Goal: Task Accomplishment & Management: Manage account settings

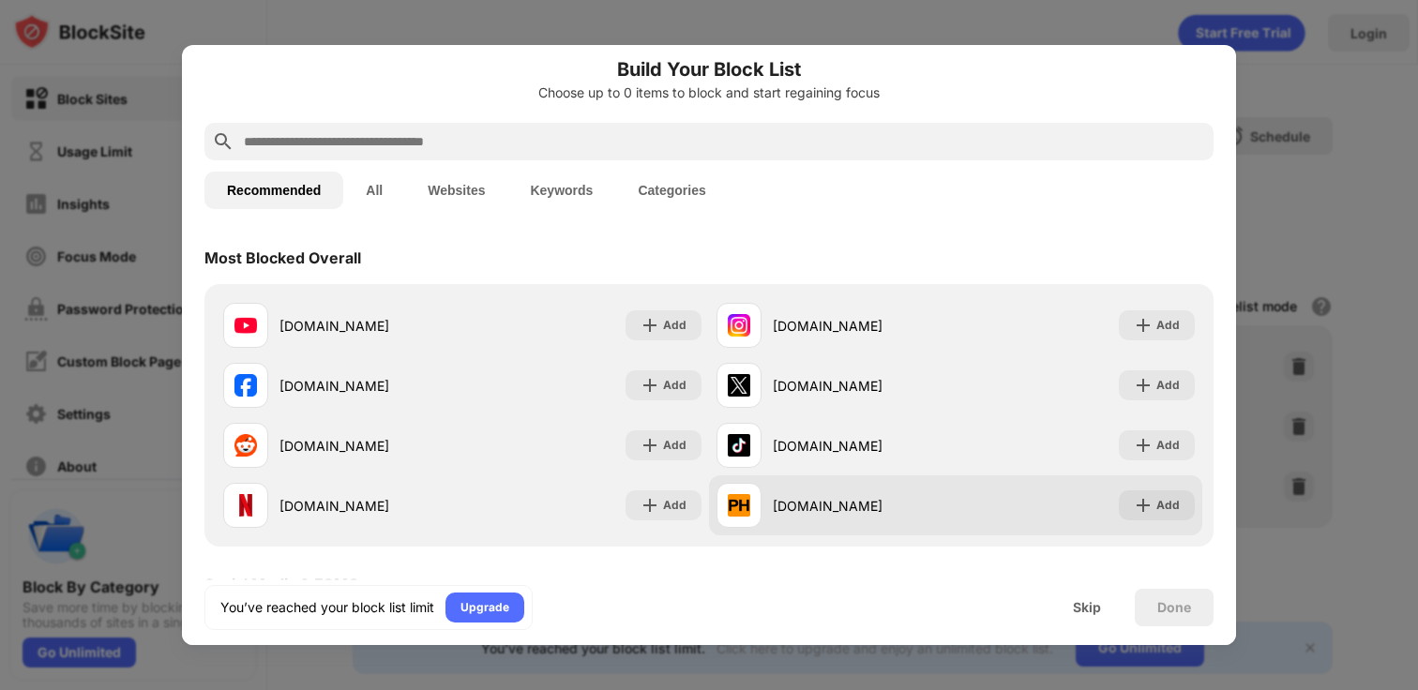
scroll to position [13, 0]
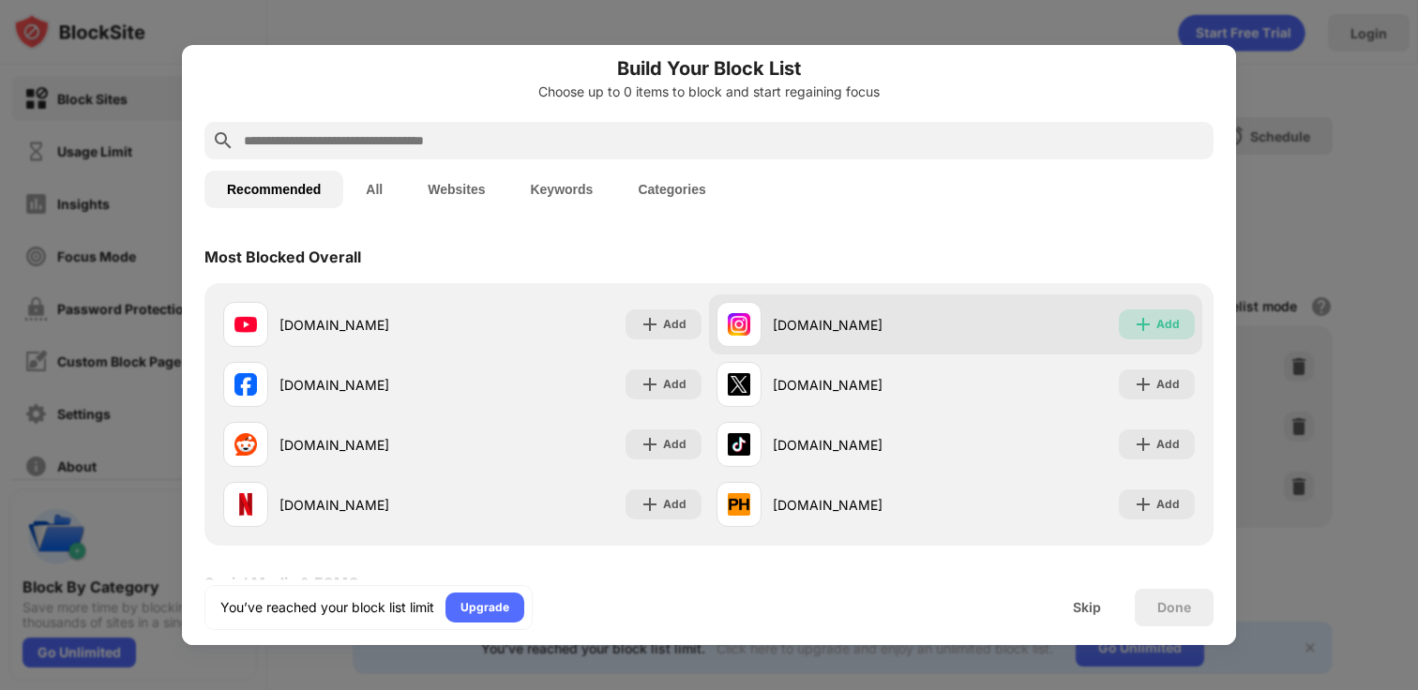
click at [1147, 315] on img at bounding box center [1143, 324] width 19 height 19
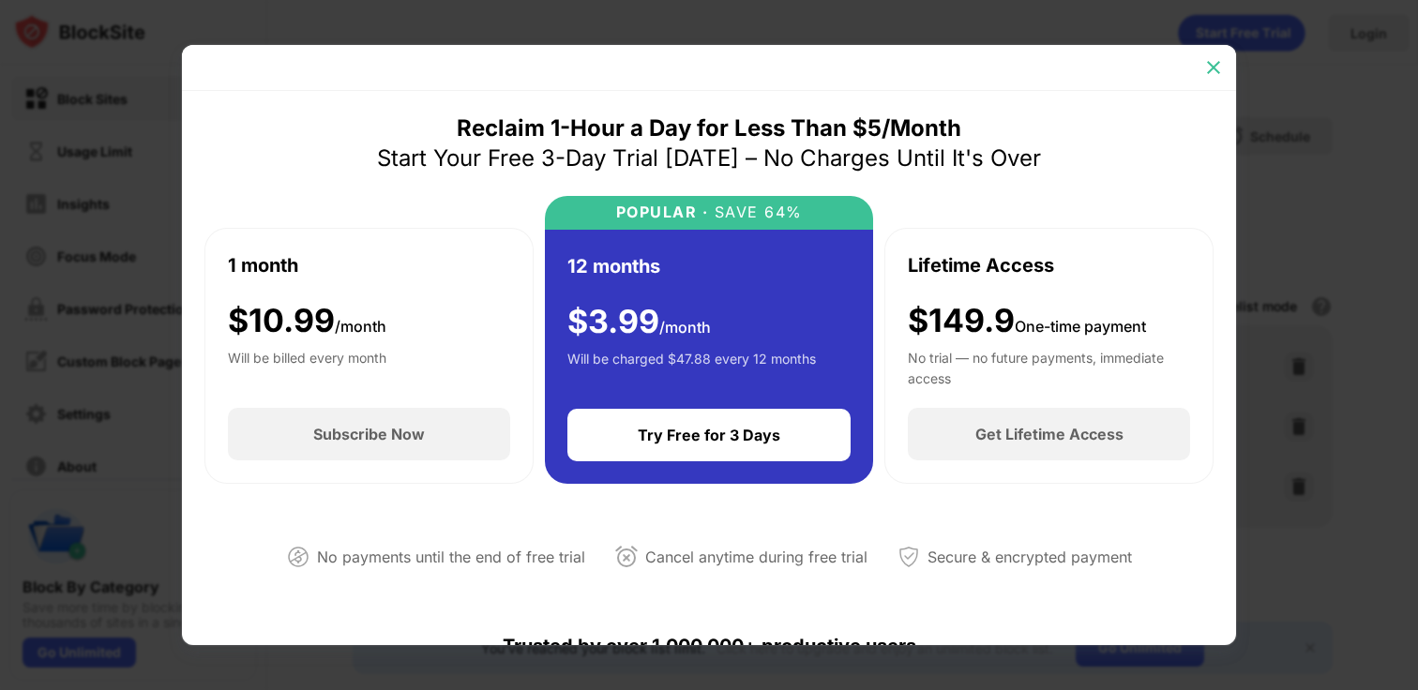
click at [1214, 65] on img at bounding box center [1213, 67] width 19 height 19
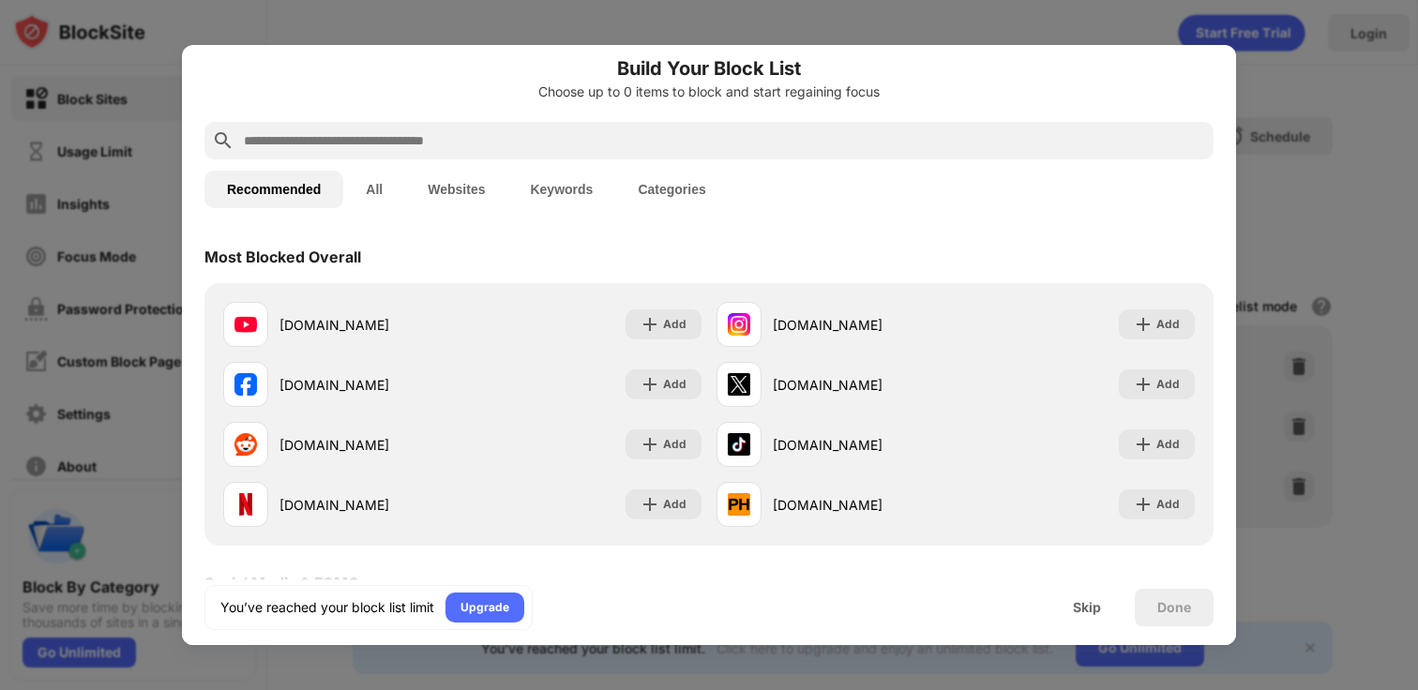
click at [969, 70] on h6 "Build Your Block List" at bounding box center [708, 68] width 1009 height 28
click at [1254, 193] on div at bounding box center [709, 345] width 1418 height 690
click at [1088, 600] on div "Skip" at bounding box center [1087, 607] width 28 height 15
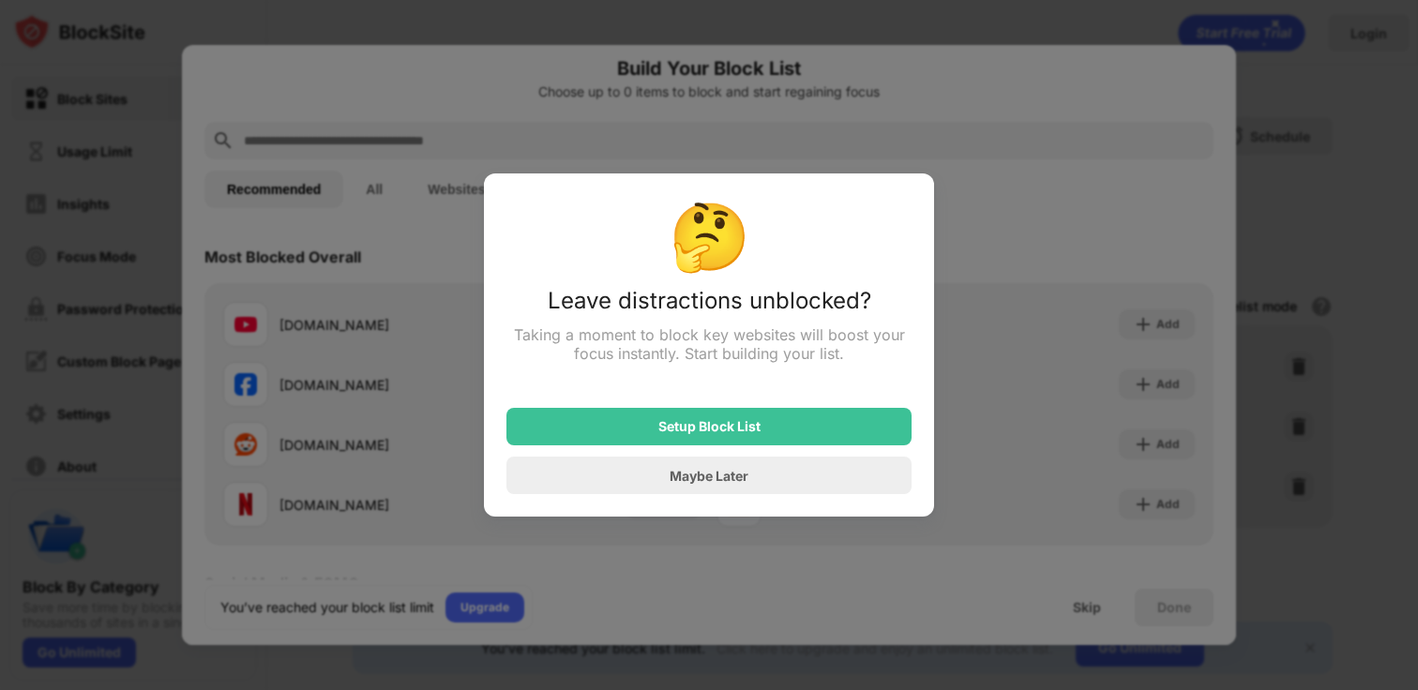
click at [668, 491] on div "Maybe Later" at bounding box center [708, 476] width 405 height 38
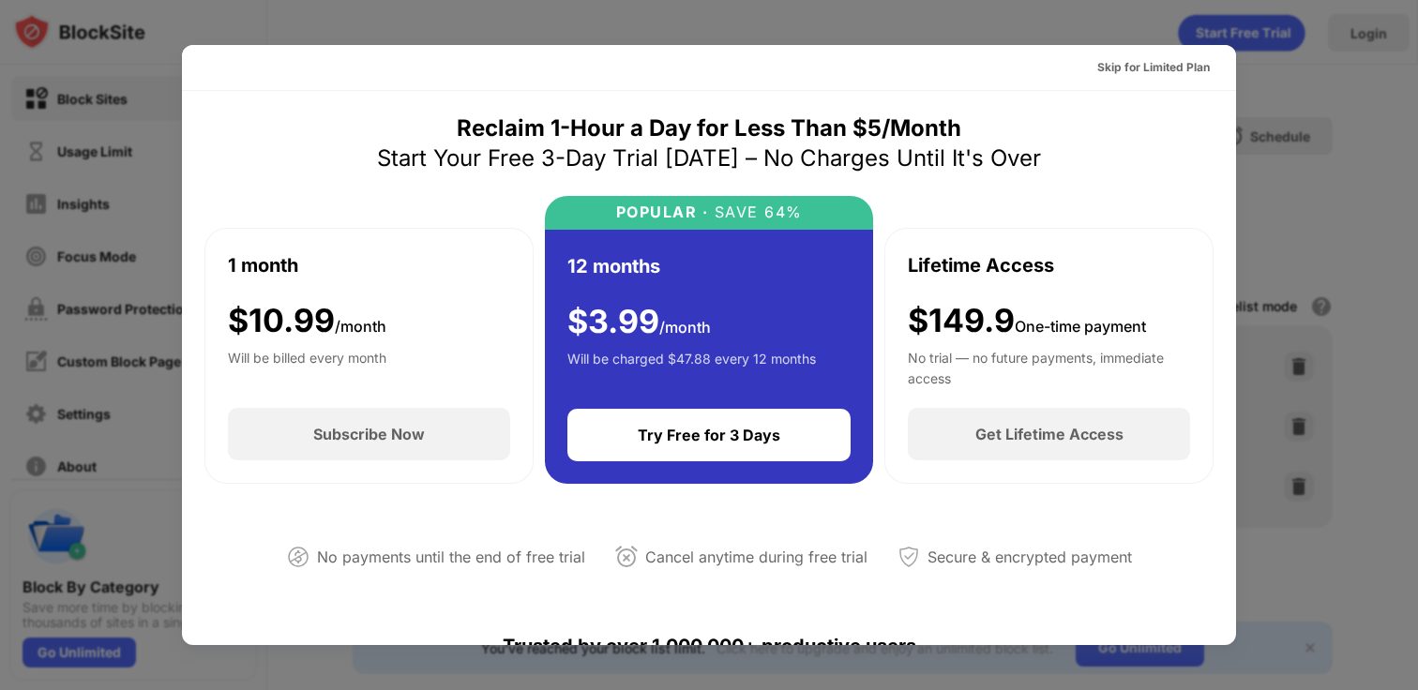
click at [1366, 189] on div at bounding box center [709, 345] width 1418 height 690
click at [1167, 63] on div "Skip for Limited Plan" at bounding box center [1153, 67] width 113 height 19
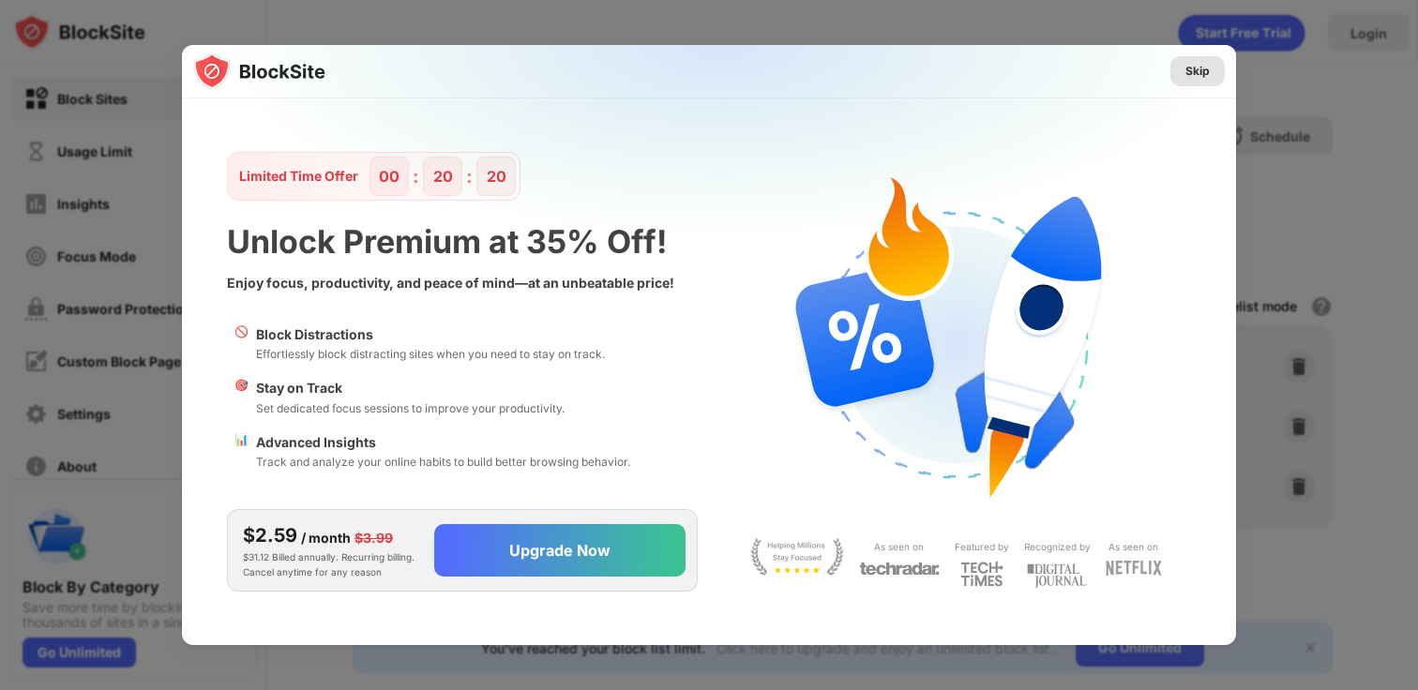
click at [1208, 72] on div "Skip" at bounding box center [1198, 71] width 24 height 19
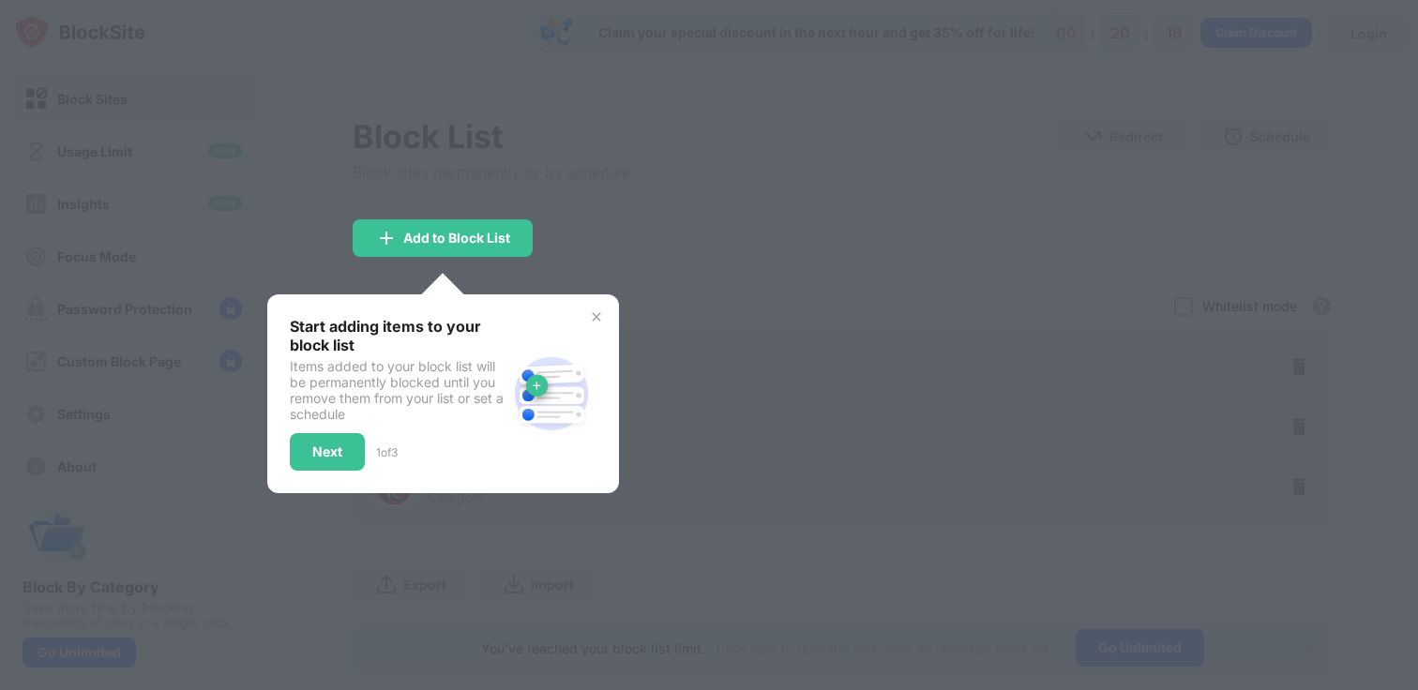
click at [597, 319] on img at bounding box center [596, 317] width 15 height 15
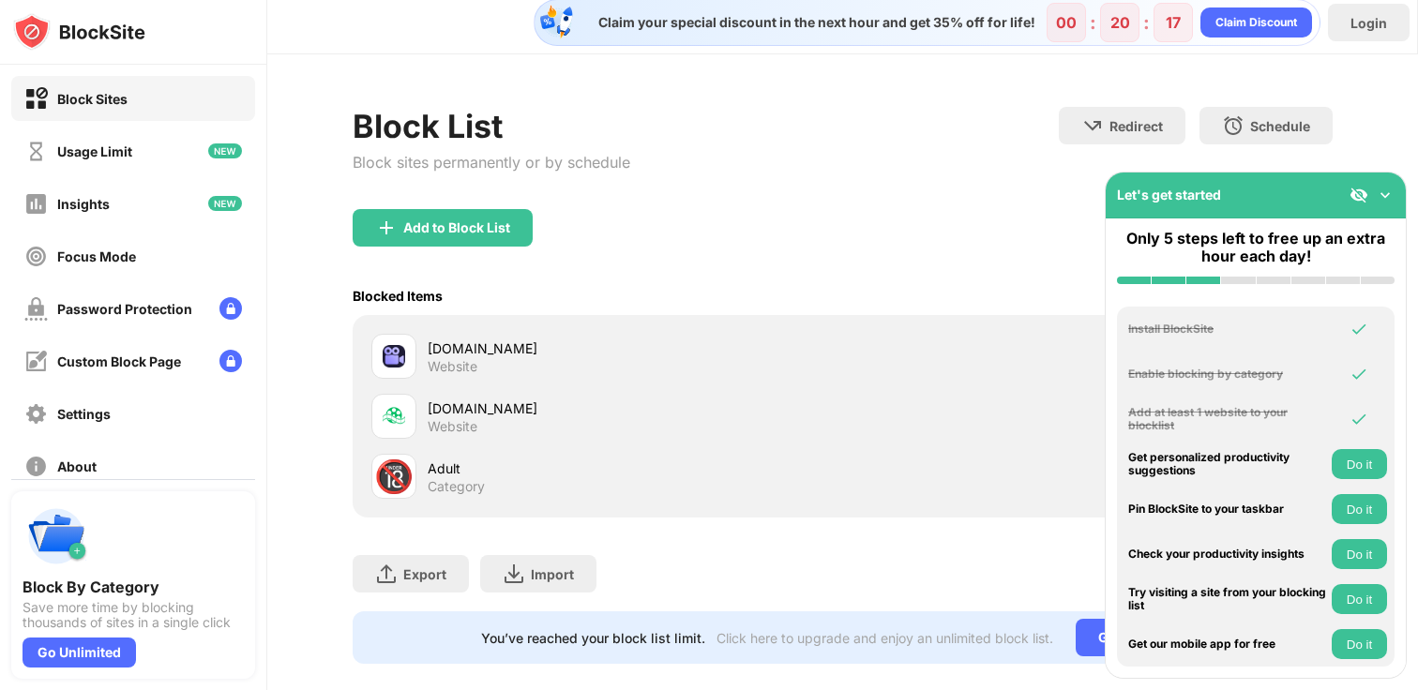
scroll to position [13, 0]
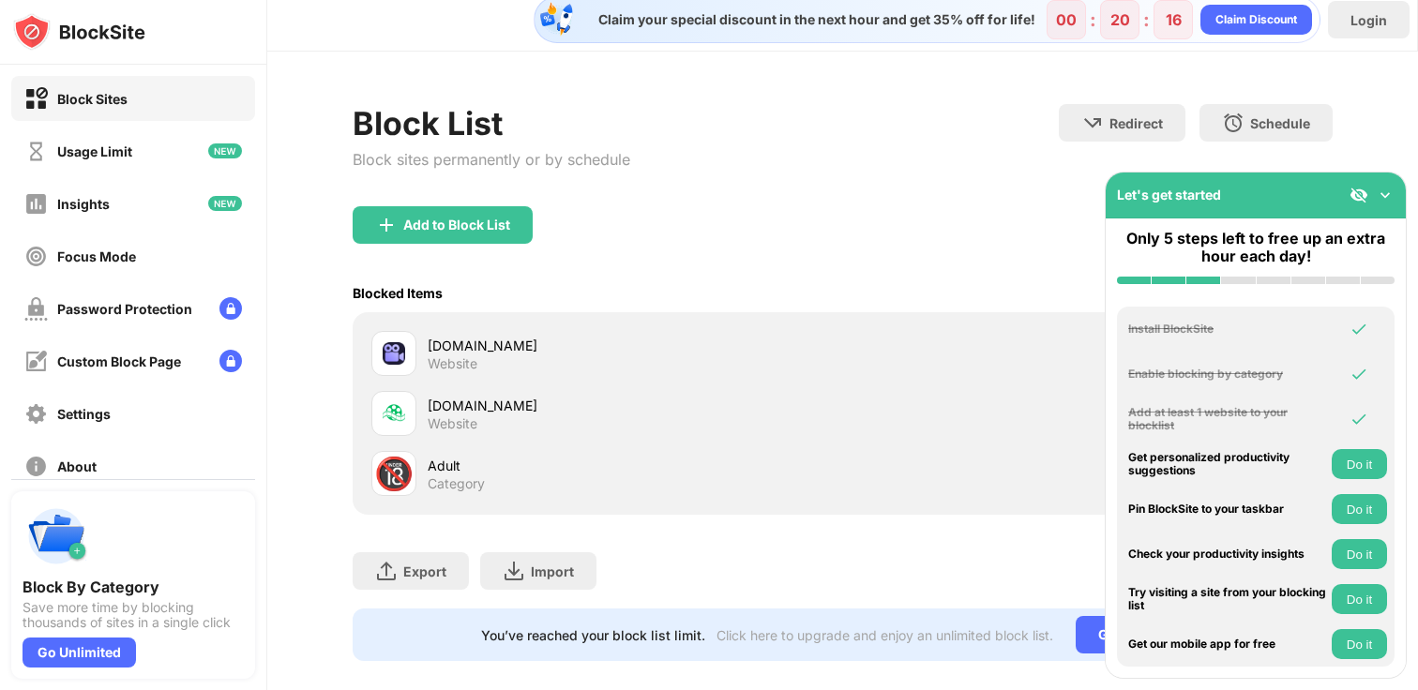
click at [1385, 199] on img at bounding box center [1385, 195] width 19 height 19
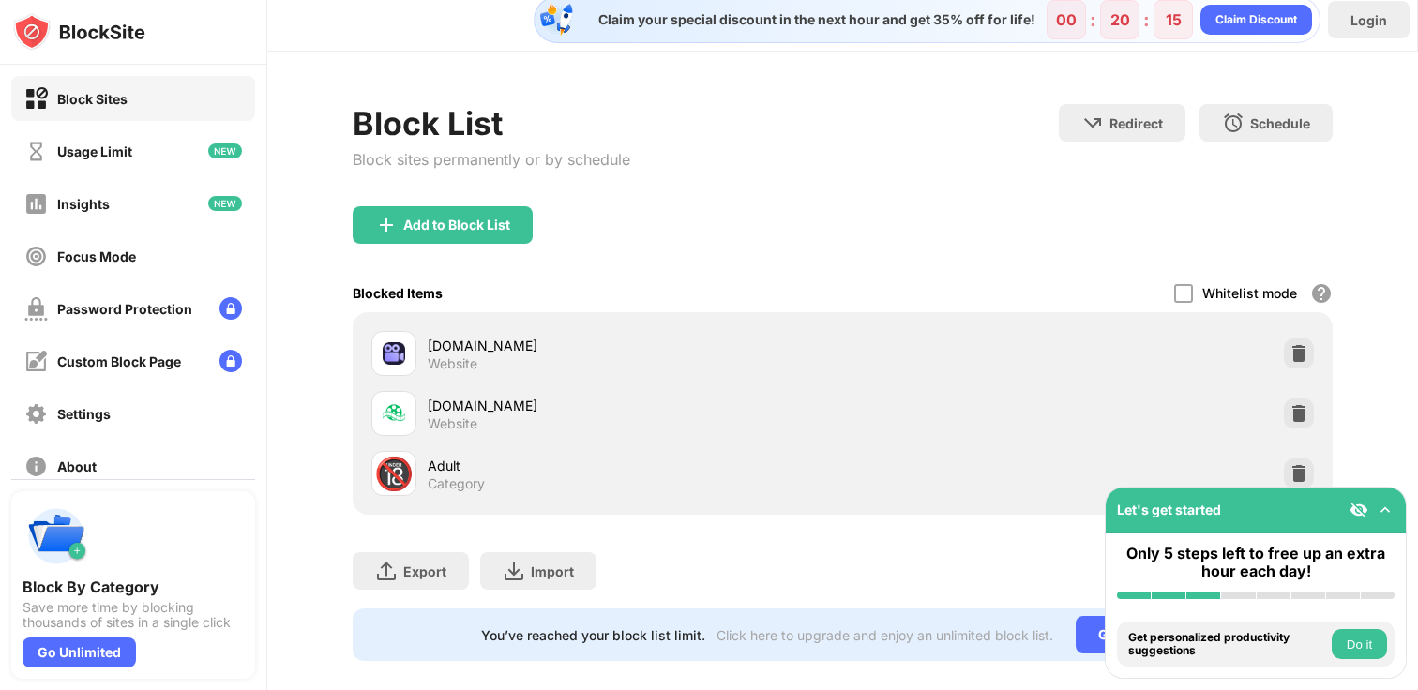
scroll to position [36, 0]
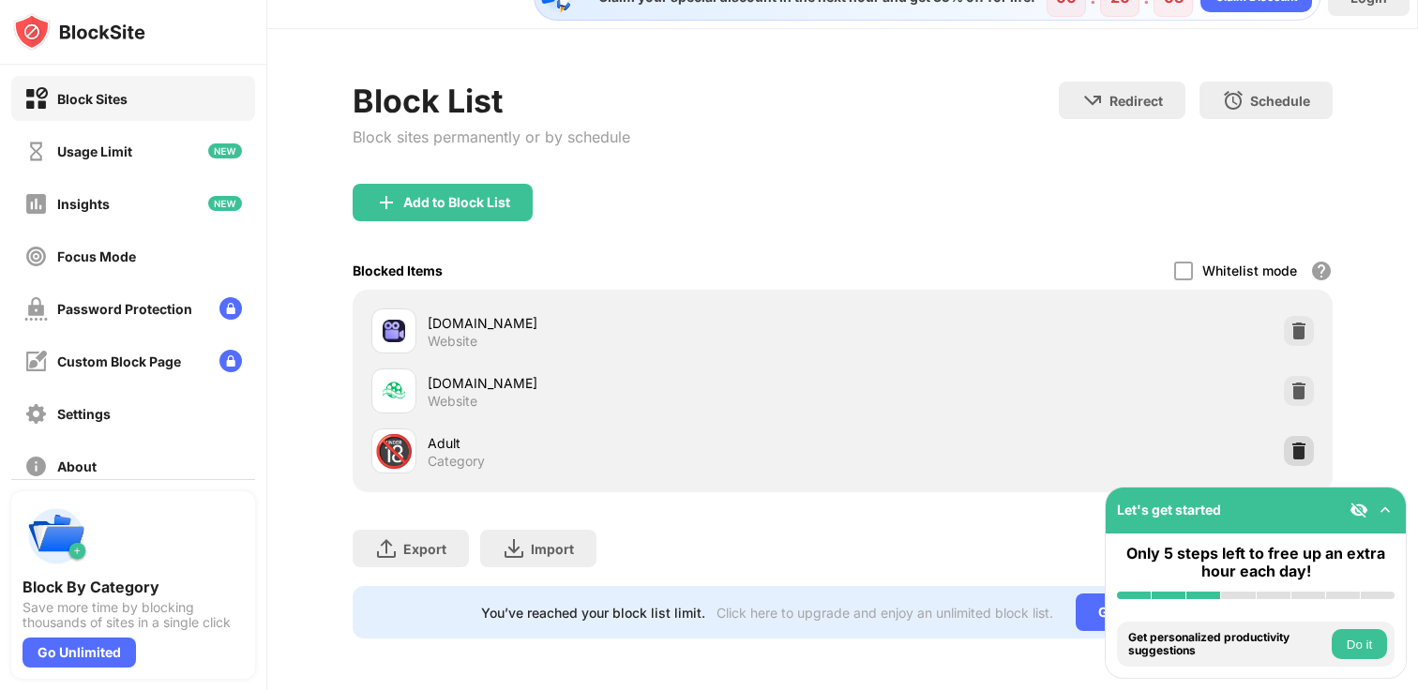
click at [1300, 460] on div at bounding box center [1299, 451] width 30 height 30
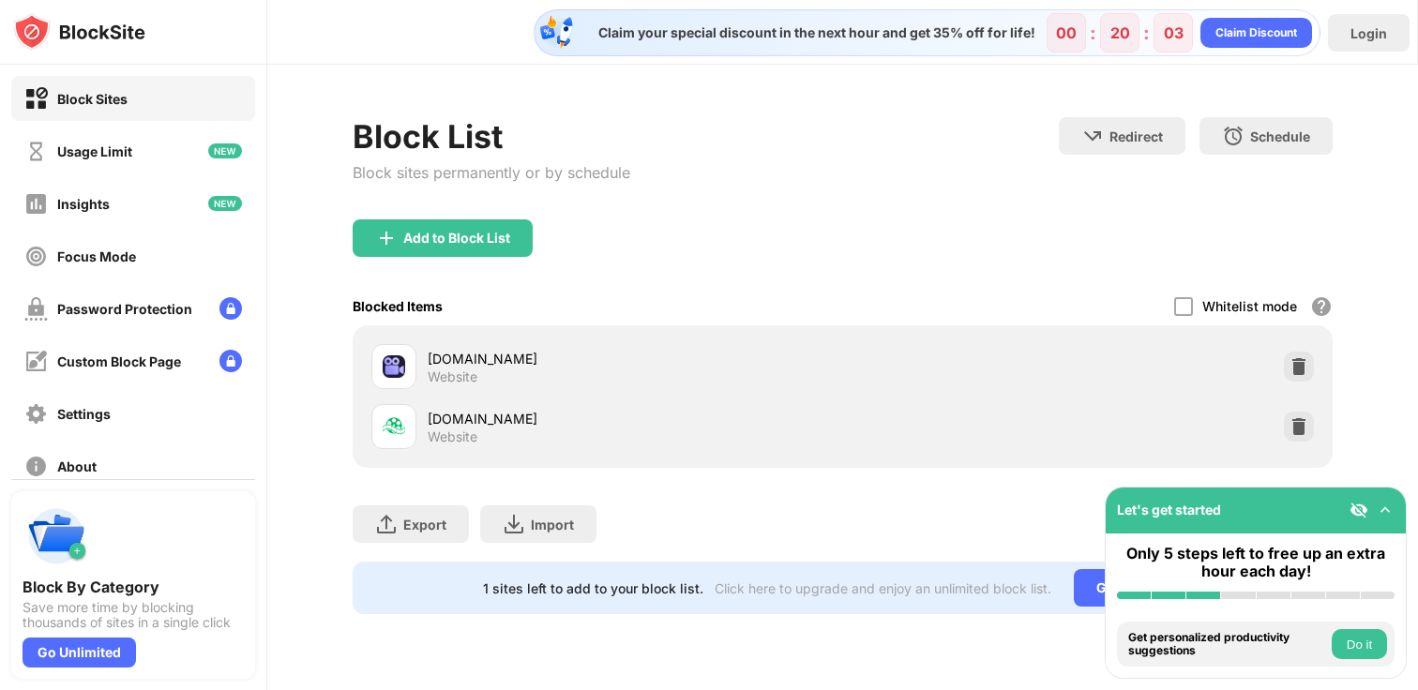
scroll to position [0, 0]
click at [1298, 434] on img at bounding box center [1299, 426] width 19 height 19
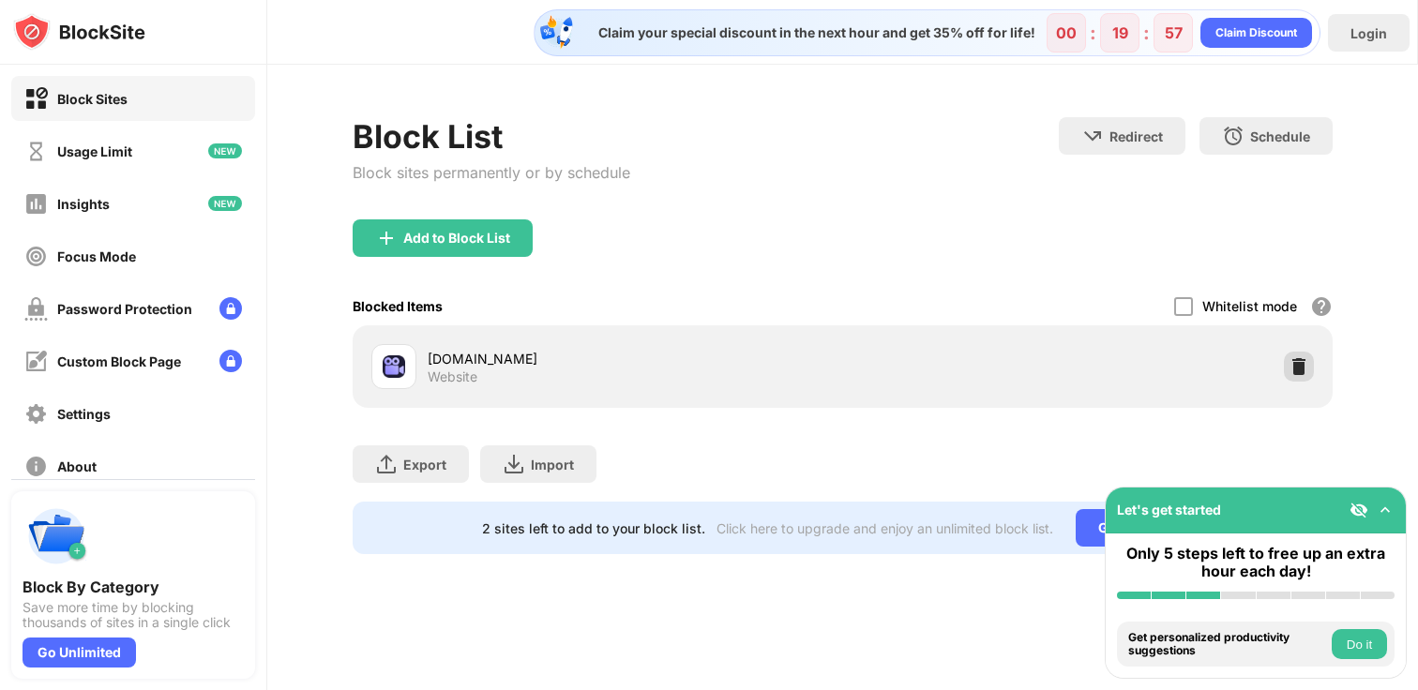
click at [1299, 375] on div at bounding box center [1299, 367] width 30 height 30
